Goal: Task Accomplishment & Management: Use online tool/utility

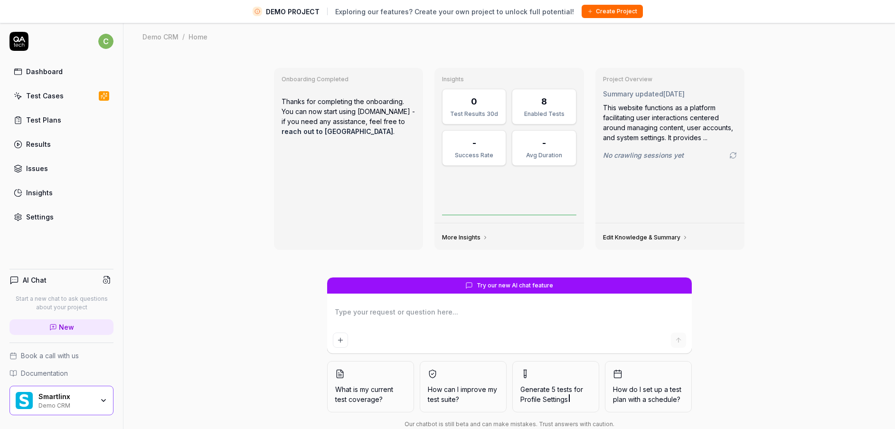
click at [108, 389] on div "Smartlinx Demo CRM" at bounding box center [61, 399] width 104 height 29
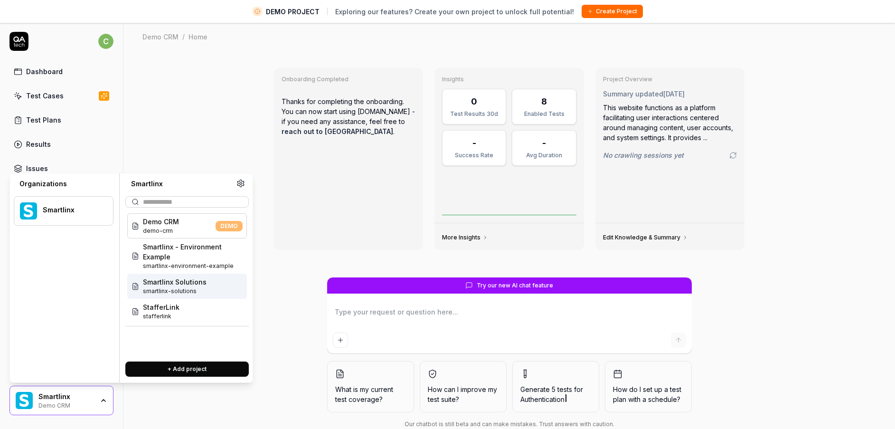
click at [181, 286] on span "Smartlinx Solutions" at bounding box center [175, 282] width 64 height 10
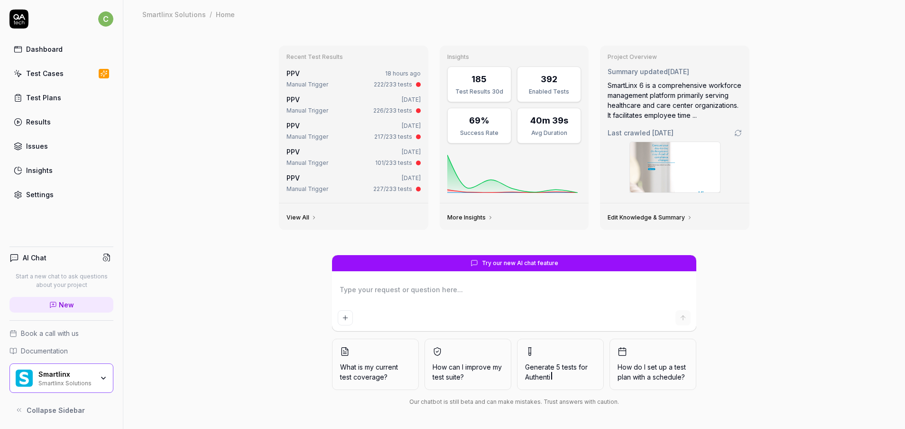
click at [64, 97] on link "Test Plans" at bounding box center [61, 97] width 104 height 19
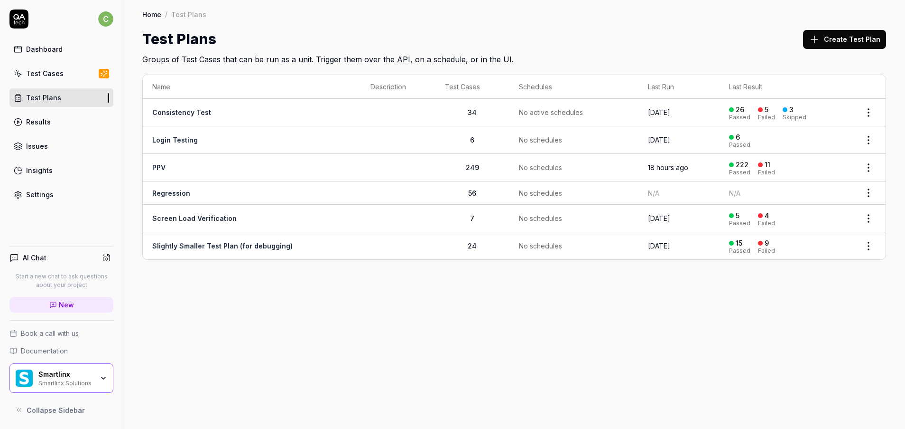
click at [164, 165] on link "PPV" at bounding box center [158, 167] width 13 height 8
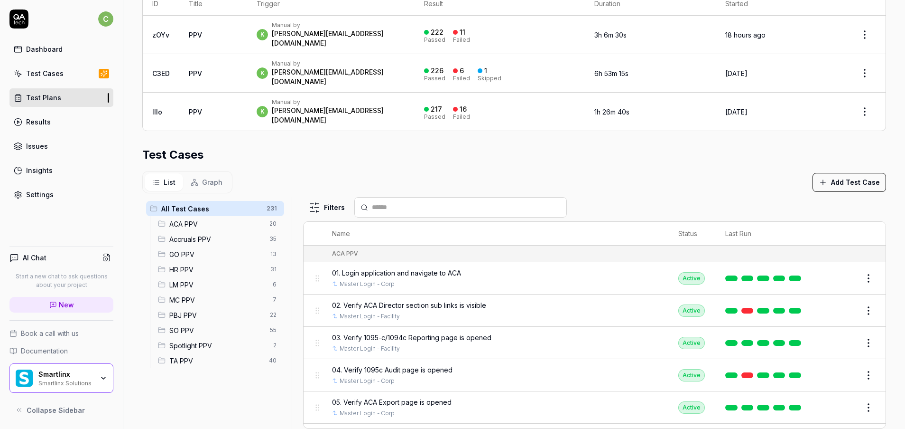
scroll to position [224, 0]
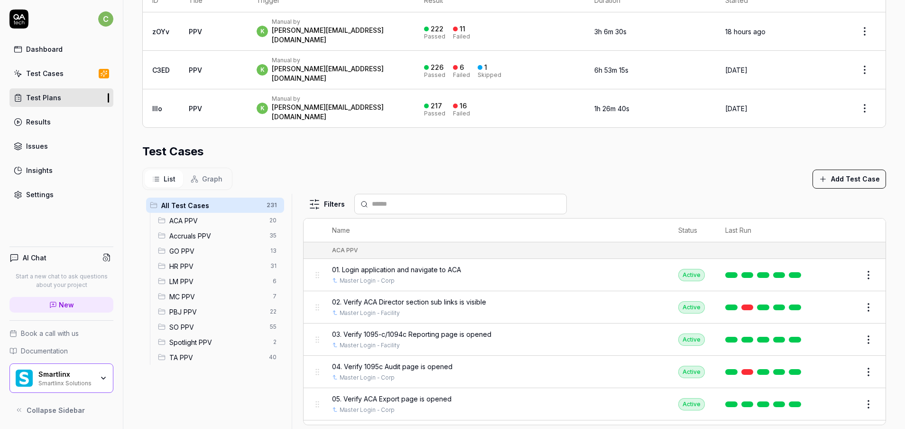
click at [198, 246] on span "GO PPV" at bounding box center [216, 251] width 95 height 10
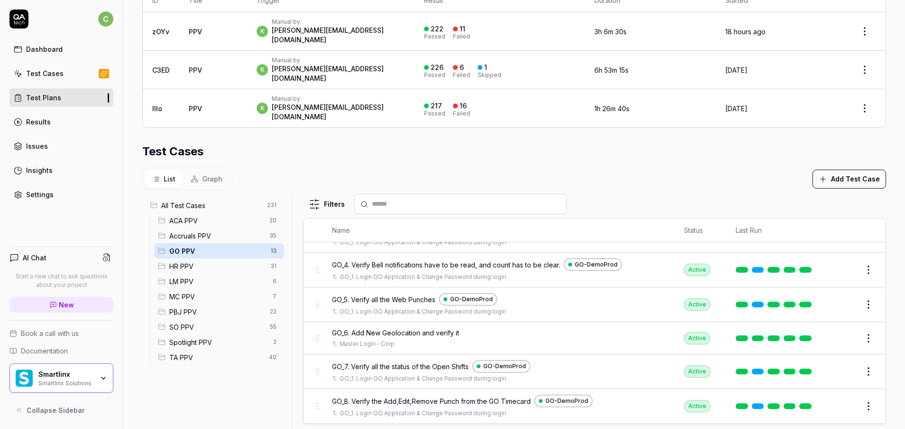
scroll to position [280, 0]
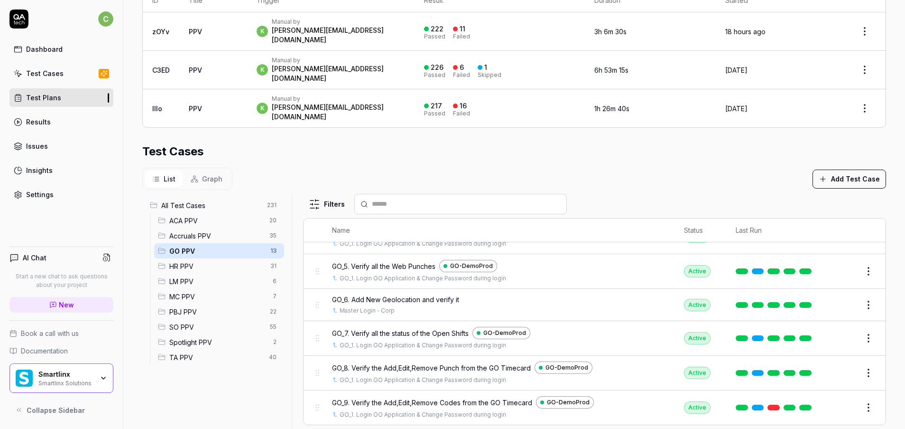
click at [195, 291] on span "MC PPV" at bounding box center [218, 296] width 98 height 10
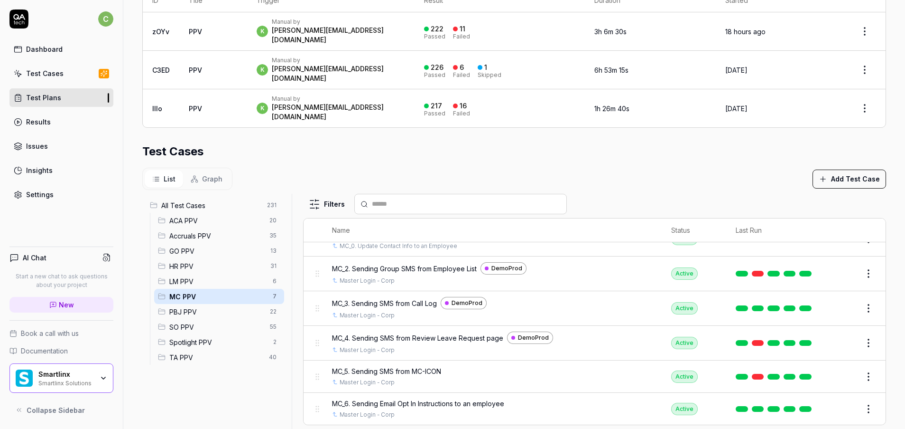
scroll to position [72, 0]
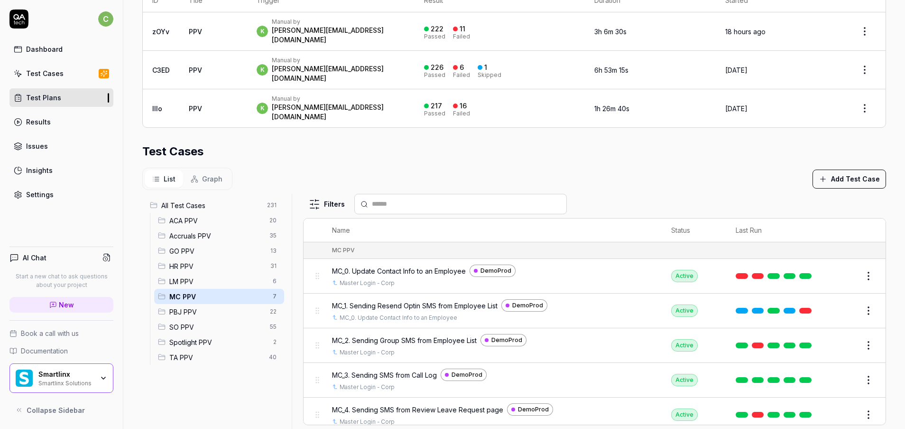
click at [195, 276] on span "LM PPV" at bounding box center [218, 281] width 98 height 10
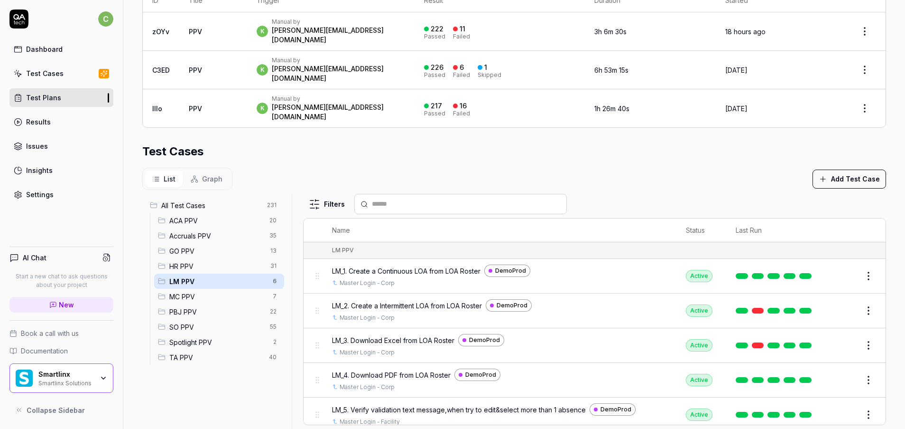
click at [206, 291] on span "MC PPV" at bounding box center [218, 296] width 98 height 10
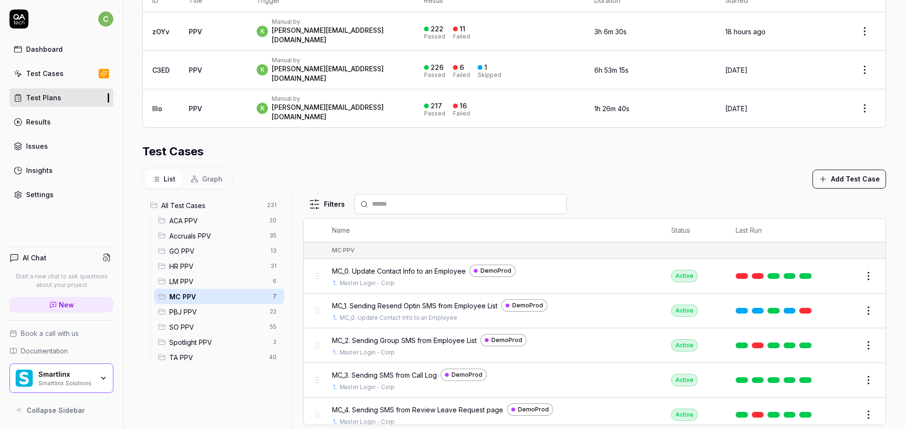
click at [835, 303] on button "Edit" at bounding box center [846, 310] width 23 height 15
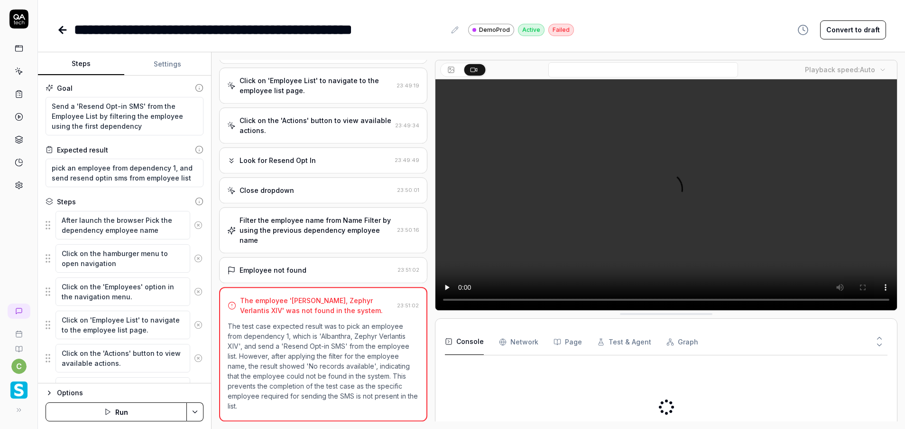
scroll to position [146, 0]
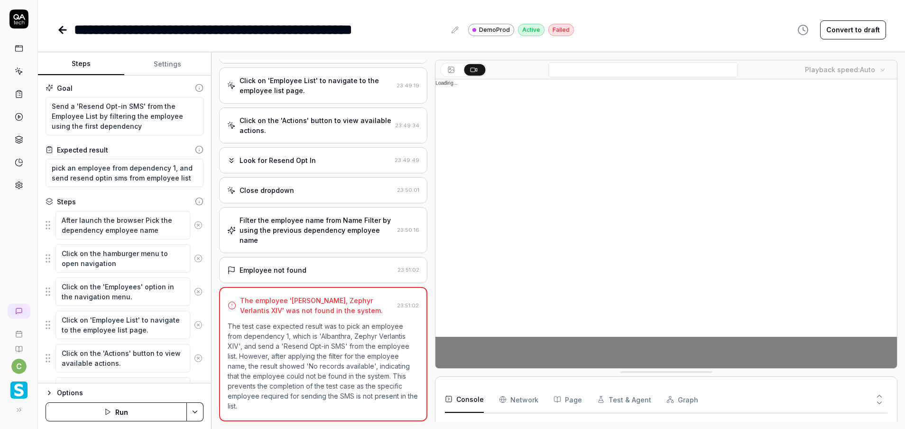
type textarea "*"
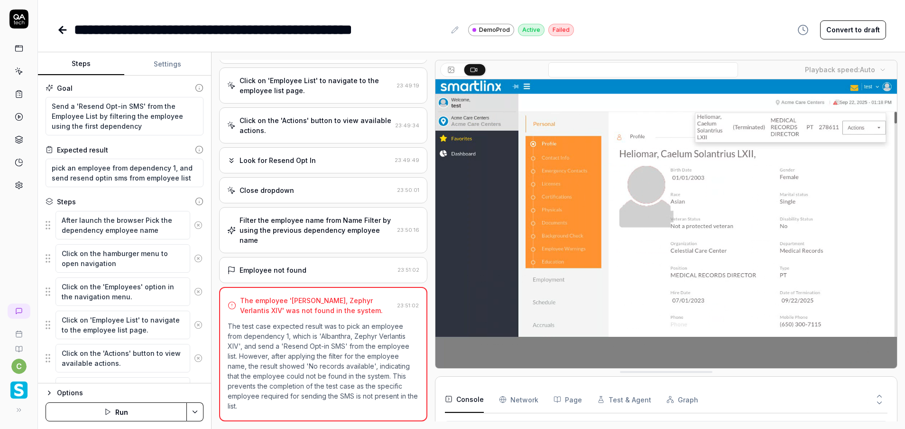
click at [685, 237] on video at bounding box center [667, 223] width 462 height 289
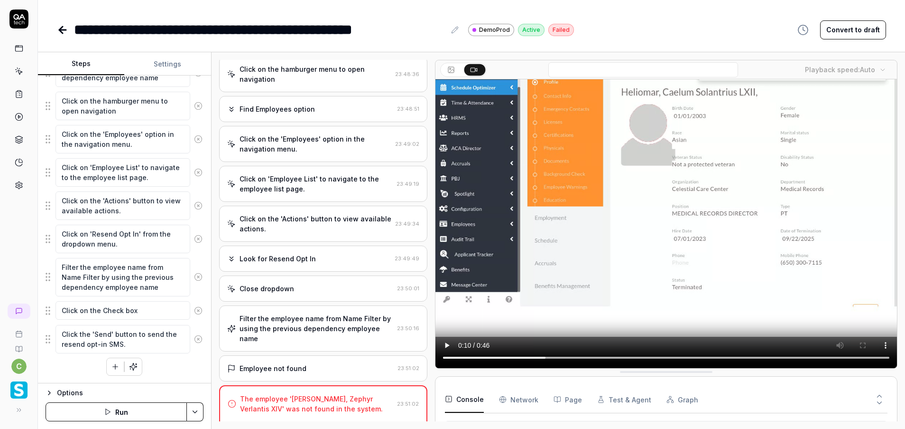
scroll to position [0, 0]
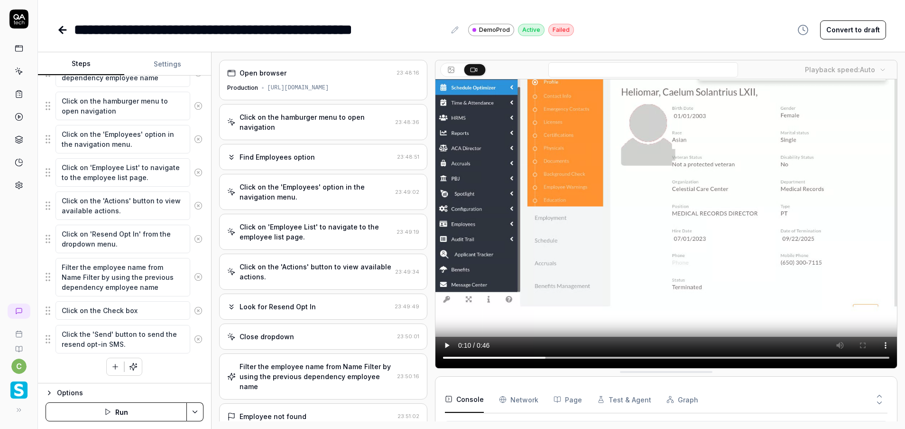
click at [361, 121] on div "Click on the hamburger menu to open navigation" at bounding box center [316, 122] width 152 height 20
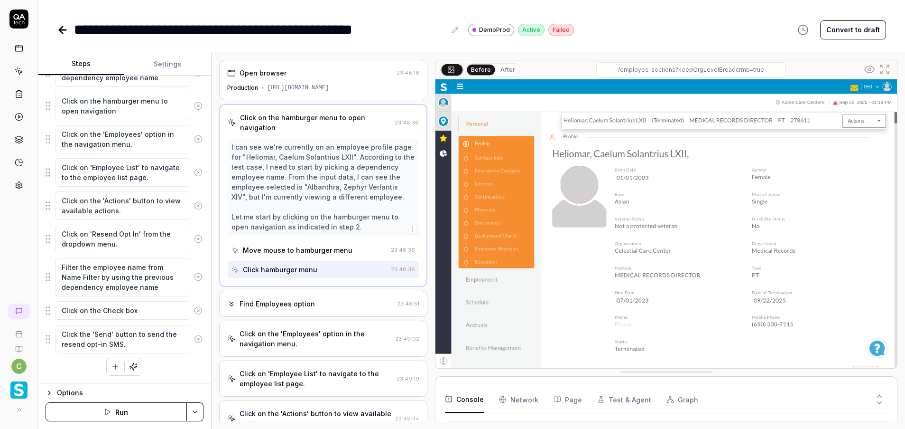
click at [346, 299] on div "Find Employees option" at bounding box center [310, 303] width 167 height 10
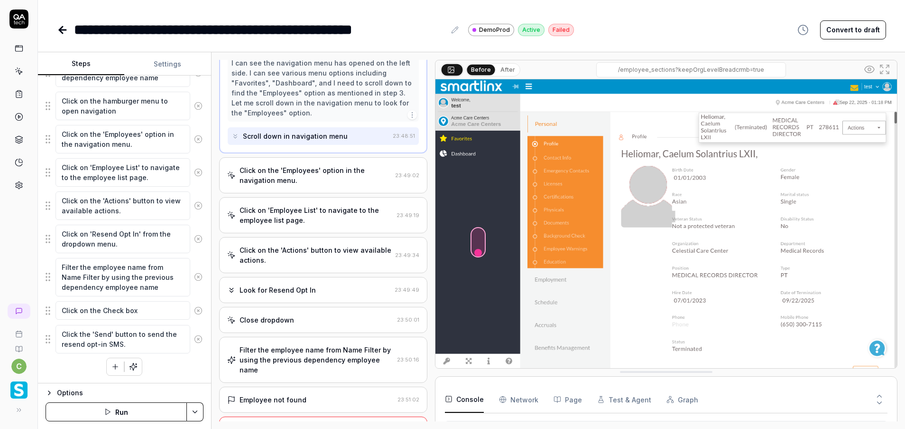
scroll to position [122, 0]
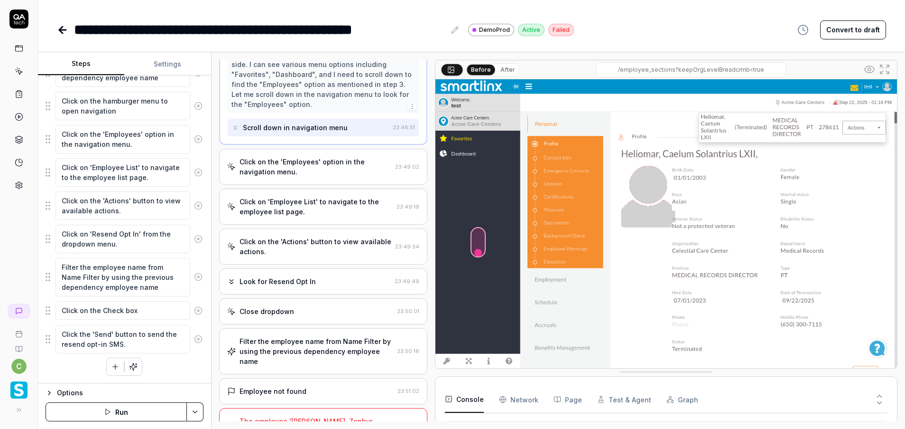
click at [328, 162] on div "Click on the 'Employees' option in the navigation menu." at bounding box center [316, 167] width 152 height 20
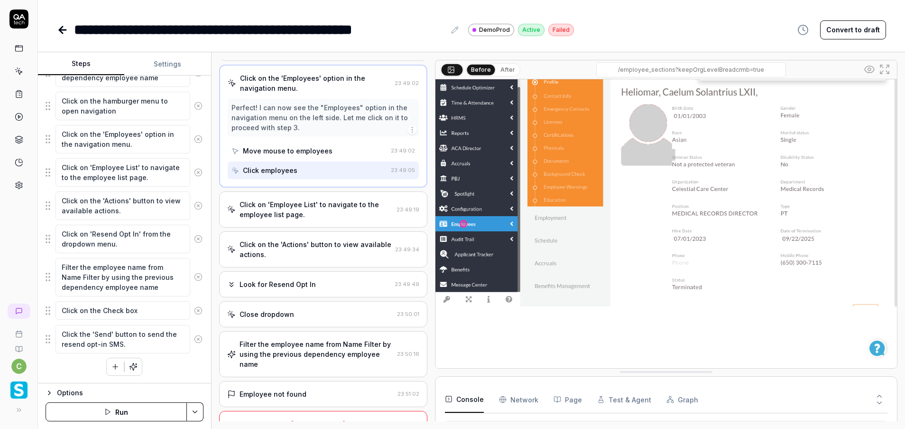
scroll to position [135, 0]
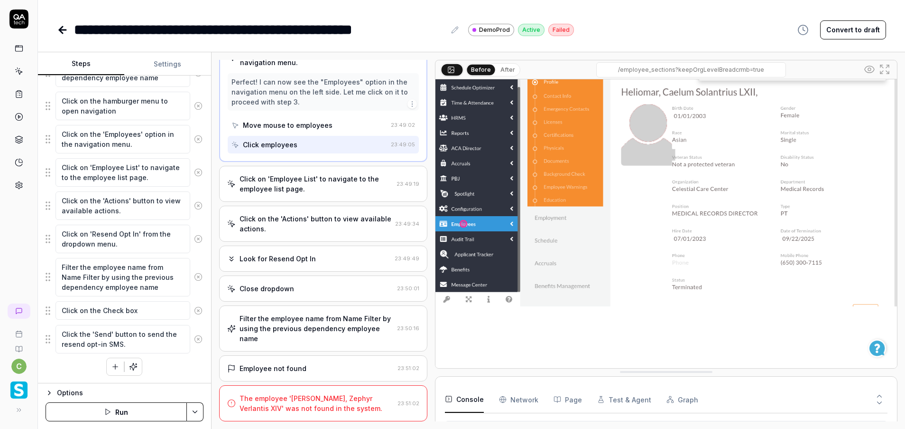
click at [333, 217] on div "Click on the 'Actions' button to view available actions." at bounding box center [316, 224] width 152 height 20
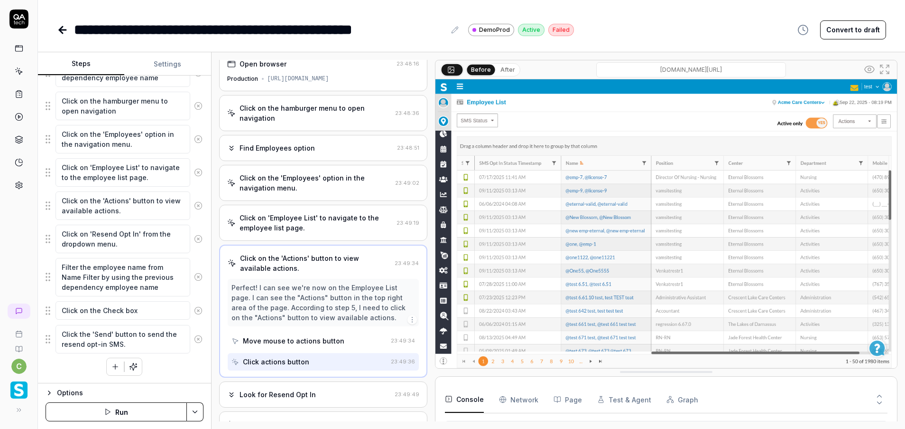
scroll to position [0, 0]
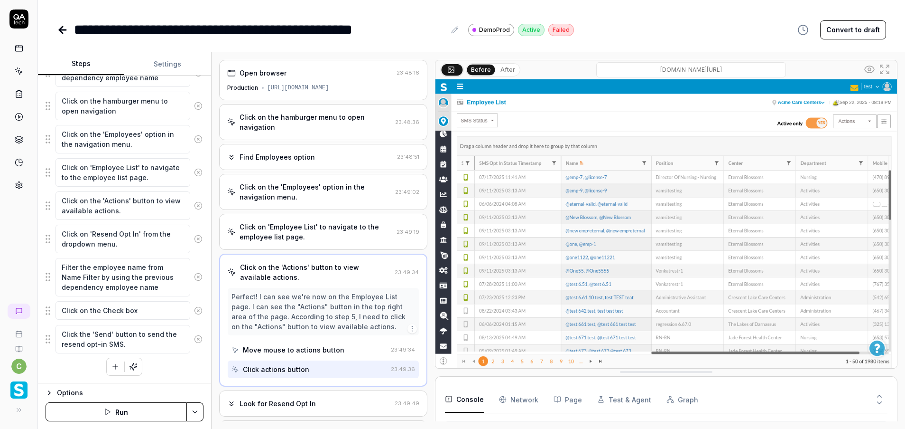
click at [316, 195] on div "Click on the 'Employees' option in the navigation menu." at bounding box center [316, 192] width 152 height 20
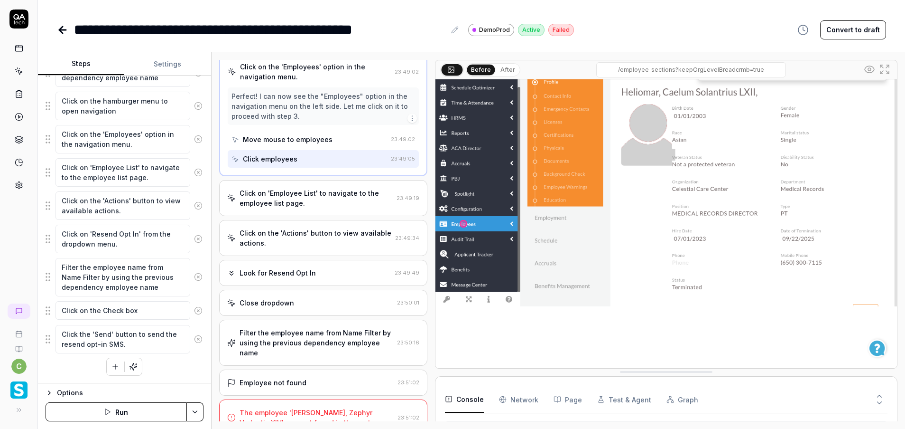
scroll to position [135, 0]
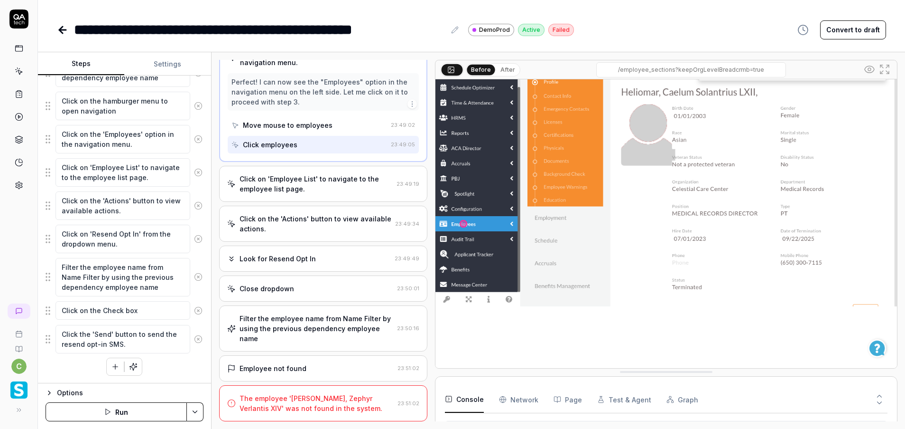
click at [330, 233] on div "Click on the 'Actions' button to view available actions." at bounding box center [316, 224] width 152 height 20
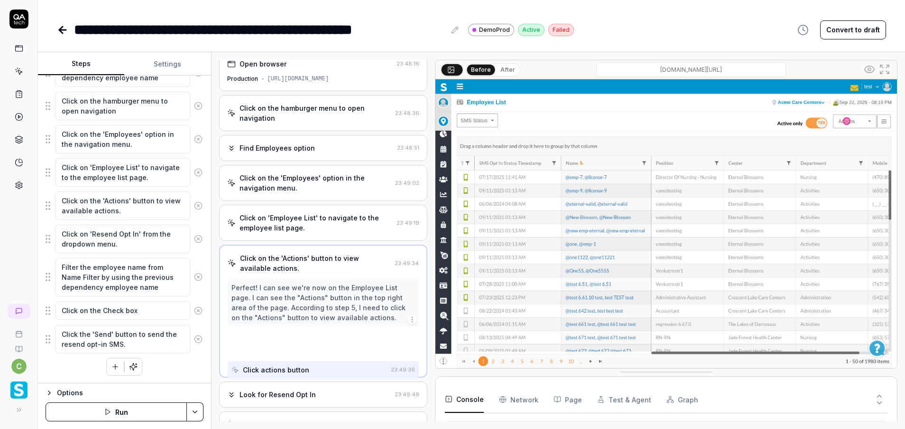
scroll to position [0, 0]
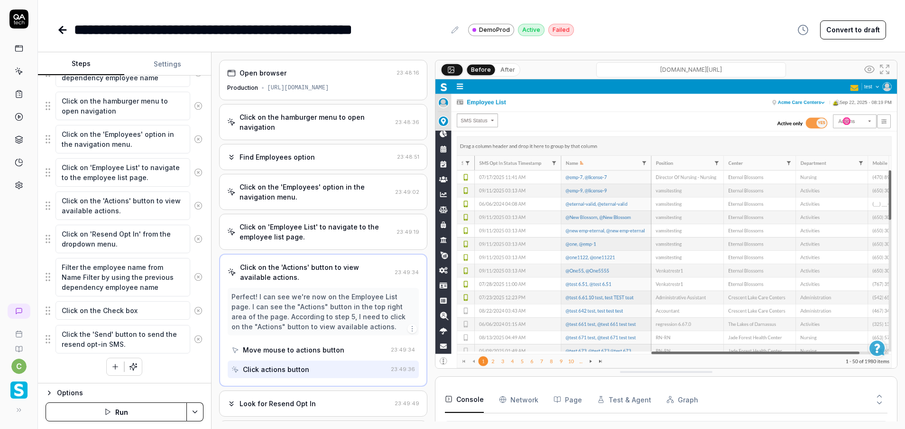
click at [311, 220] on div "Click on 'Employee List' to navigate to the employee list page. 23:49:19" at bounding box center [323, 232] width 209 height 36
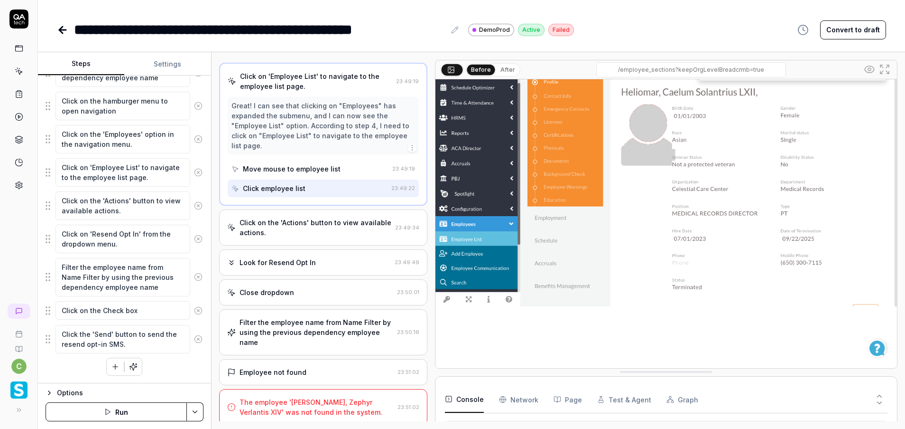
scroll to position [155, 0]
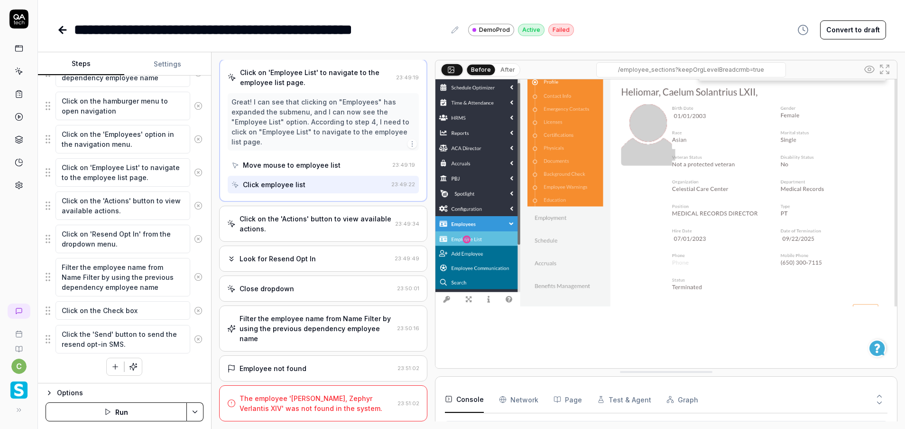
click at [324, 230] on div "Click on the 'Actions' button to view available actions." at bounding box center [316, 224] width 152 height 20
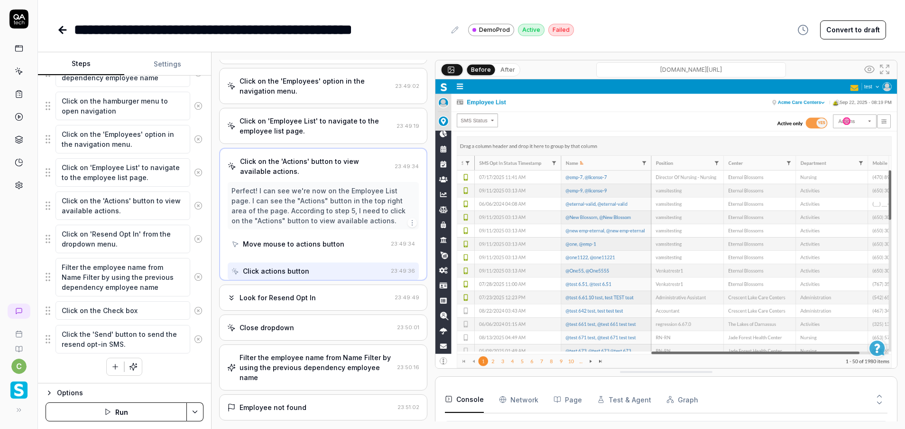
scroll to position [0, 0]
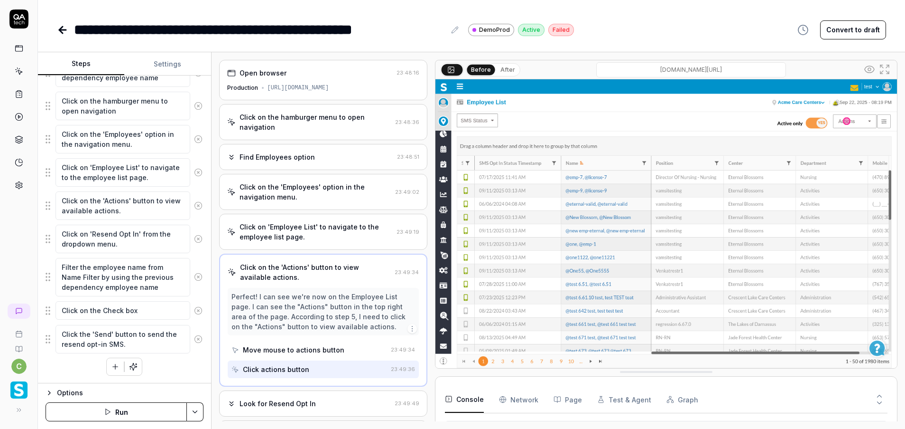
type textarea "*"
